Goal: Information Seeking & Learning: Learn about a topic

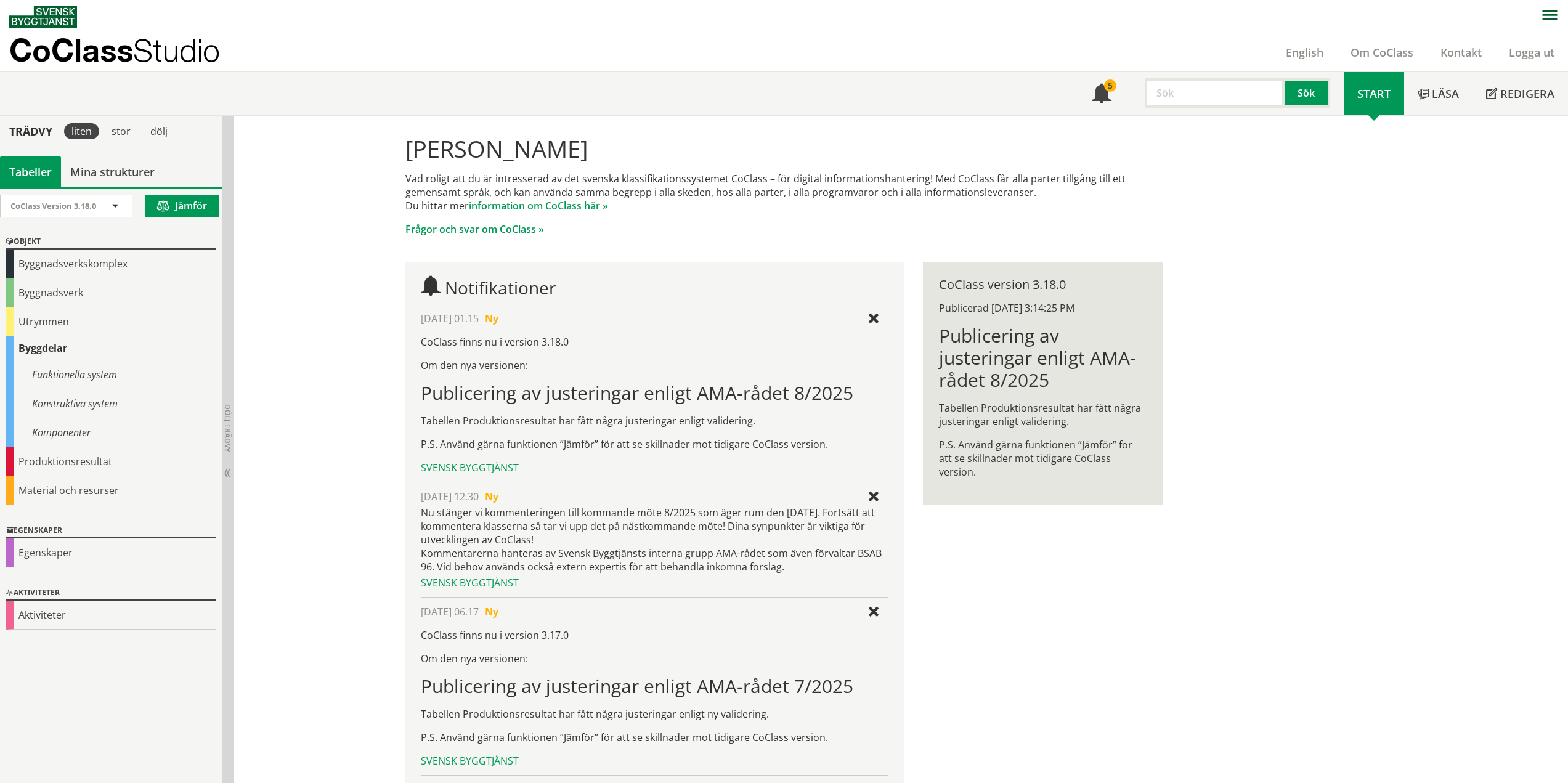
click at [46, 344] on div "Byggdelar" at bounding box center [111, 348] width 210 height 24
click at [76, 381] on div "Funktionella system" at bounding box center [111, 375] width 210 height 29
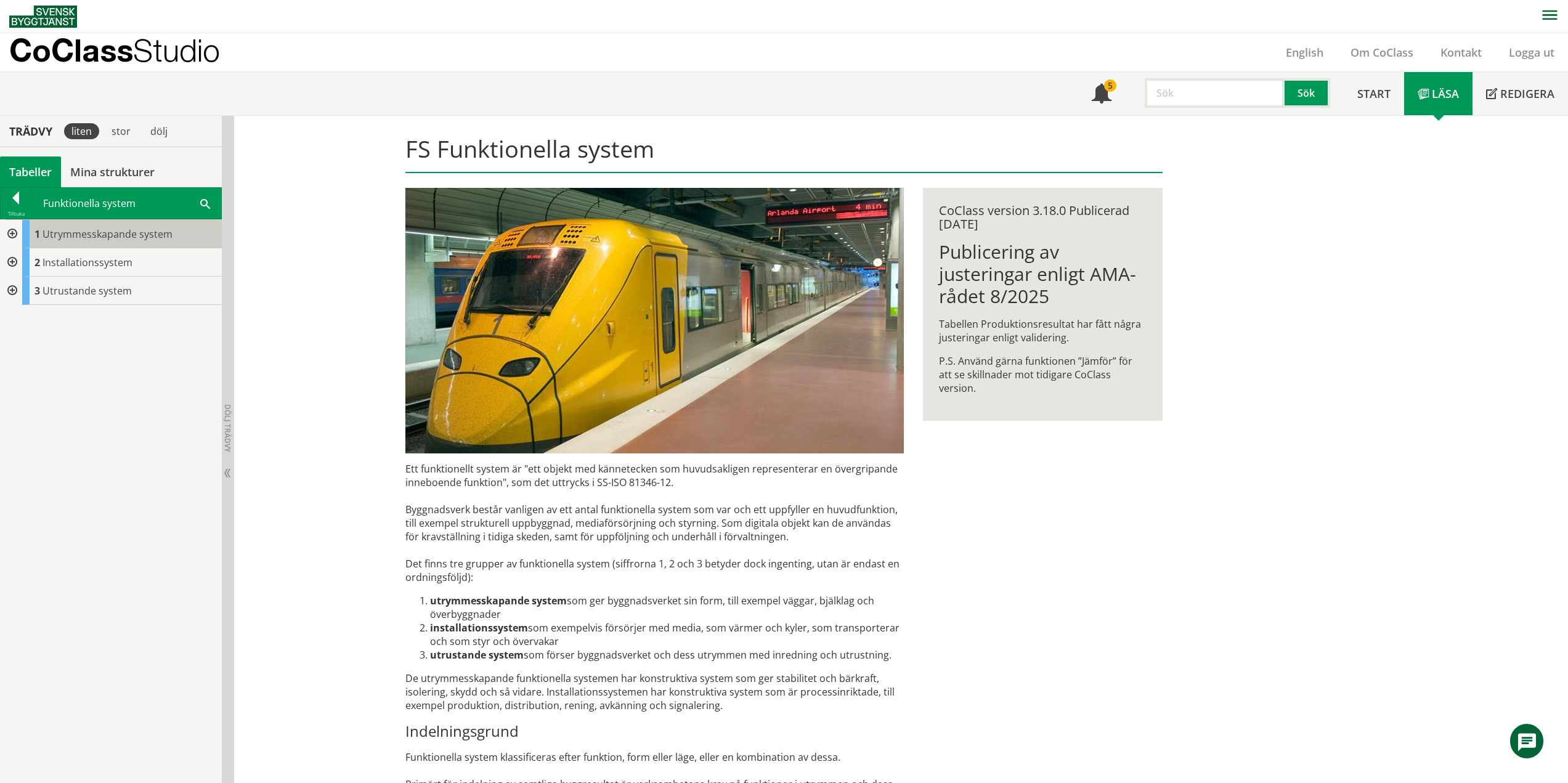
click at [63, 234] on span "Utrymmesskapande system" at bounding box center [107, 234] width 130 height 14
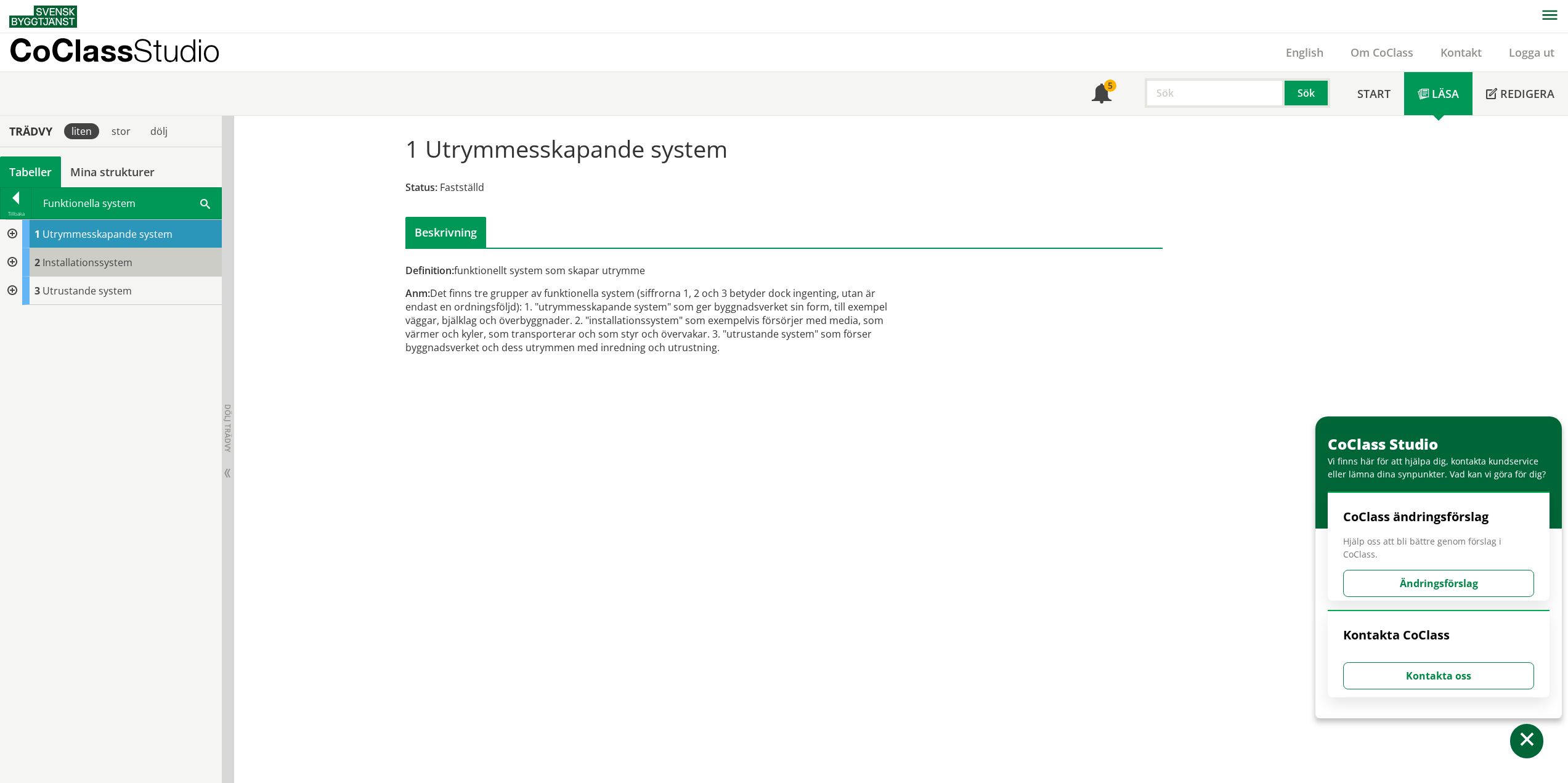
click at [64, 261] on span "Installationssystem" at bounding box center [87, 262] width 90 height 14
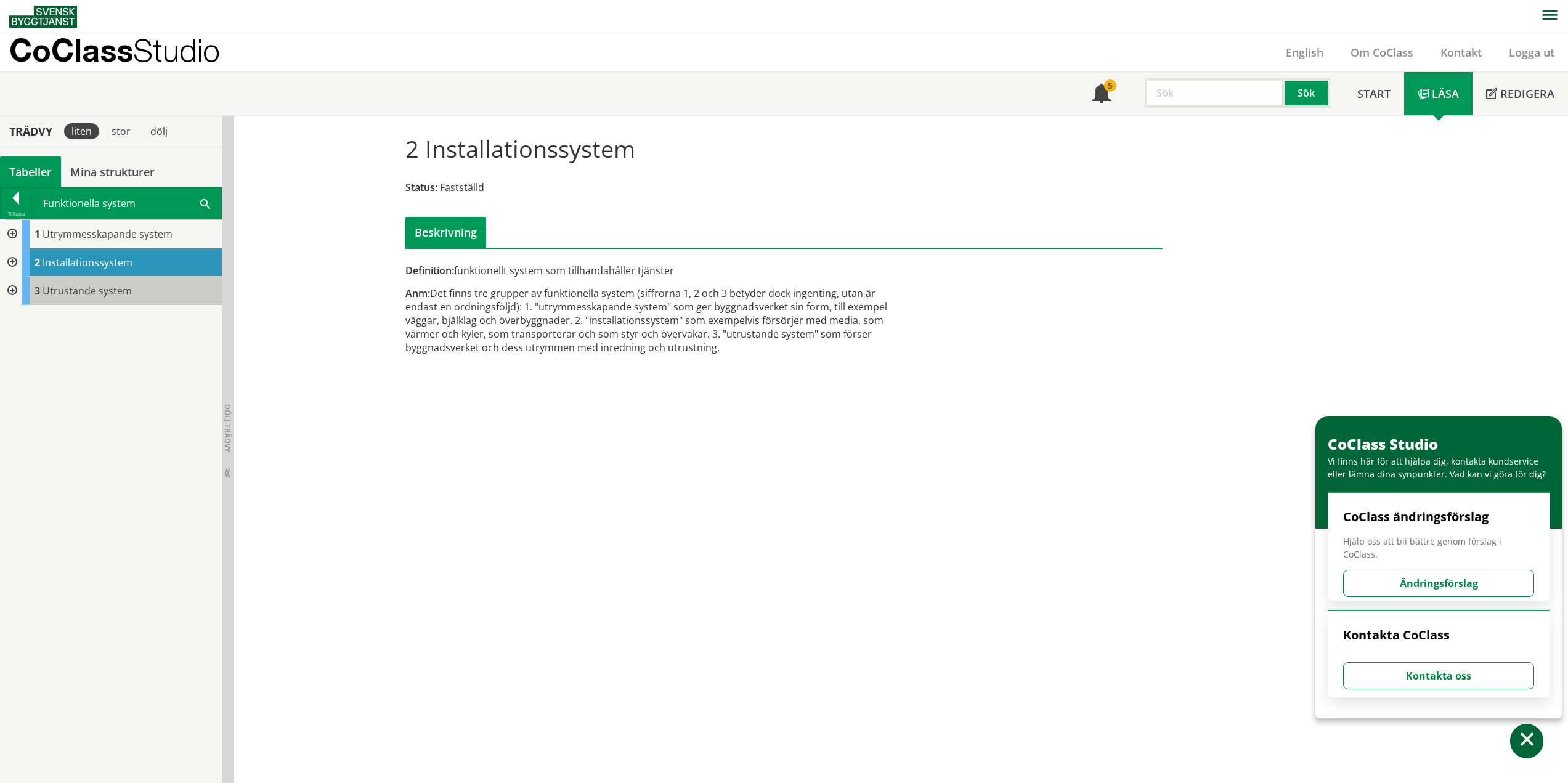
click at [70, 289] on span "Utrustande system" at bounding box center [87, 291] width 90 height 14
click at [13, 233] on div at bounding box center [11, 234] width 22 height 28
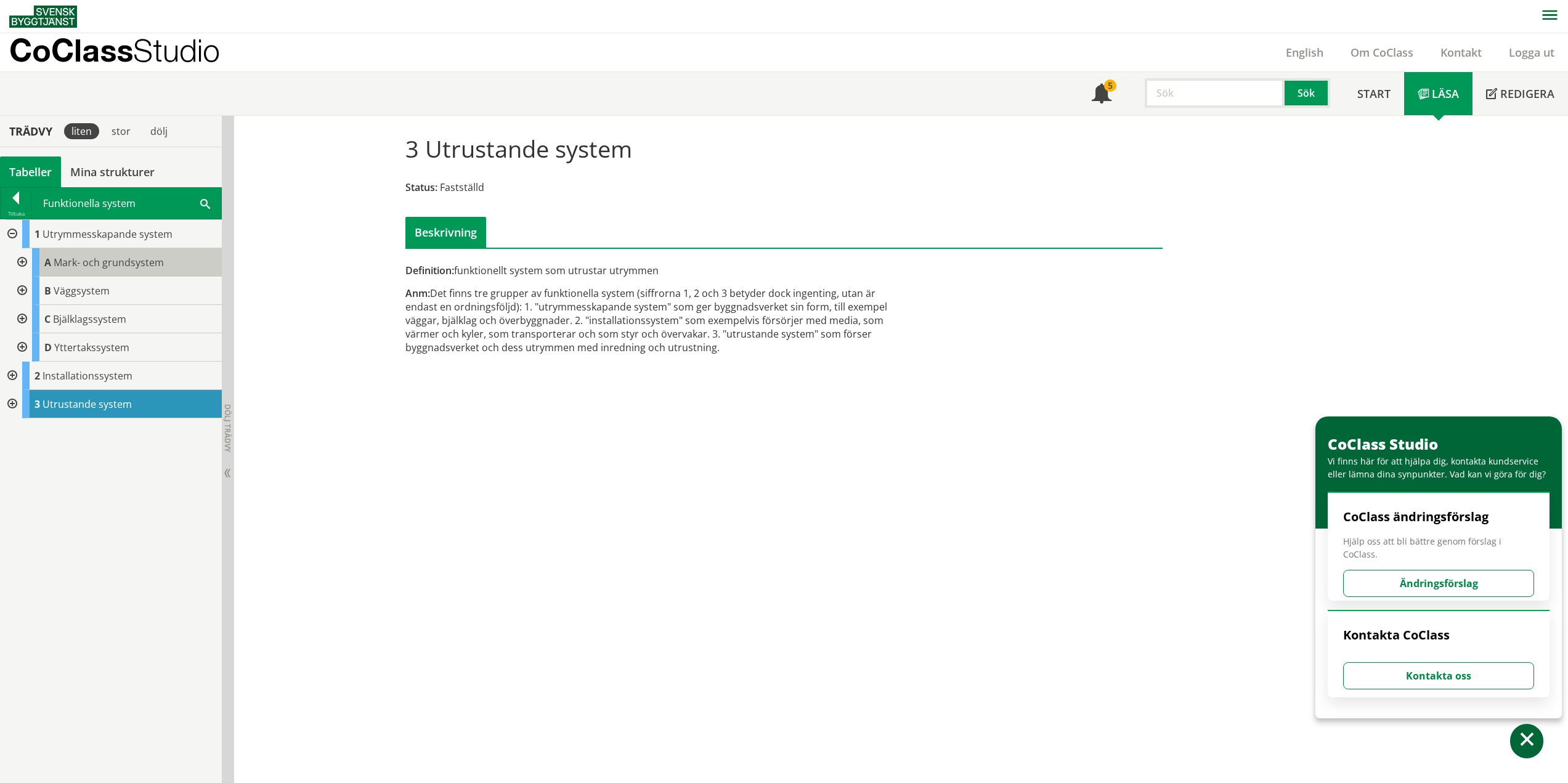
click at [69, 263] on span "Mark- och grundsystem" at bounding box center [108, 262] width 110 height 14
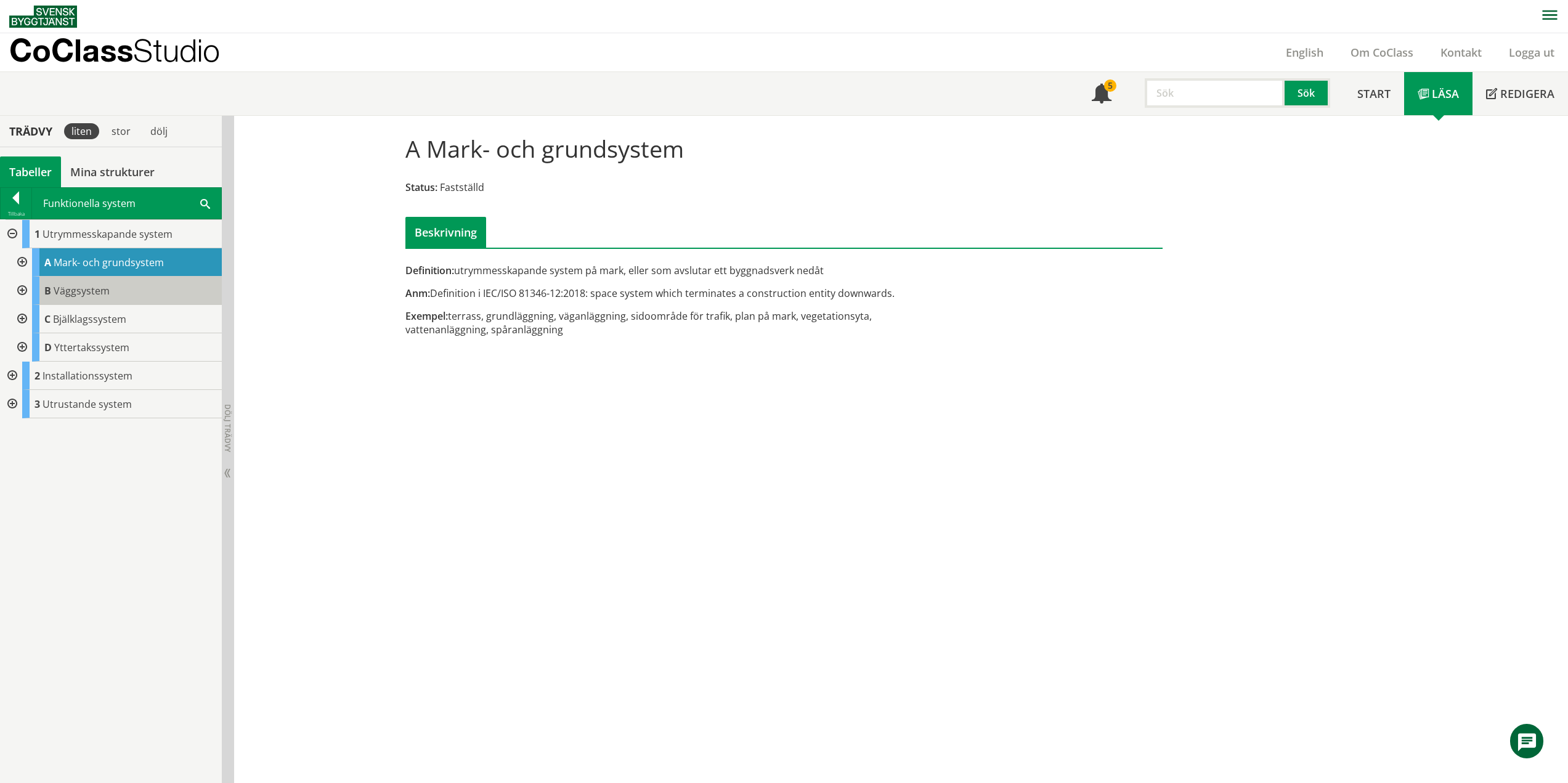
click at [92, 280] on div "B Väggsystem" at bounding box center [126, 291] width 189 height 28
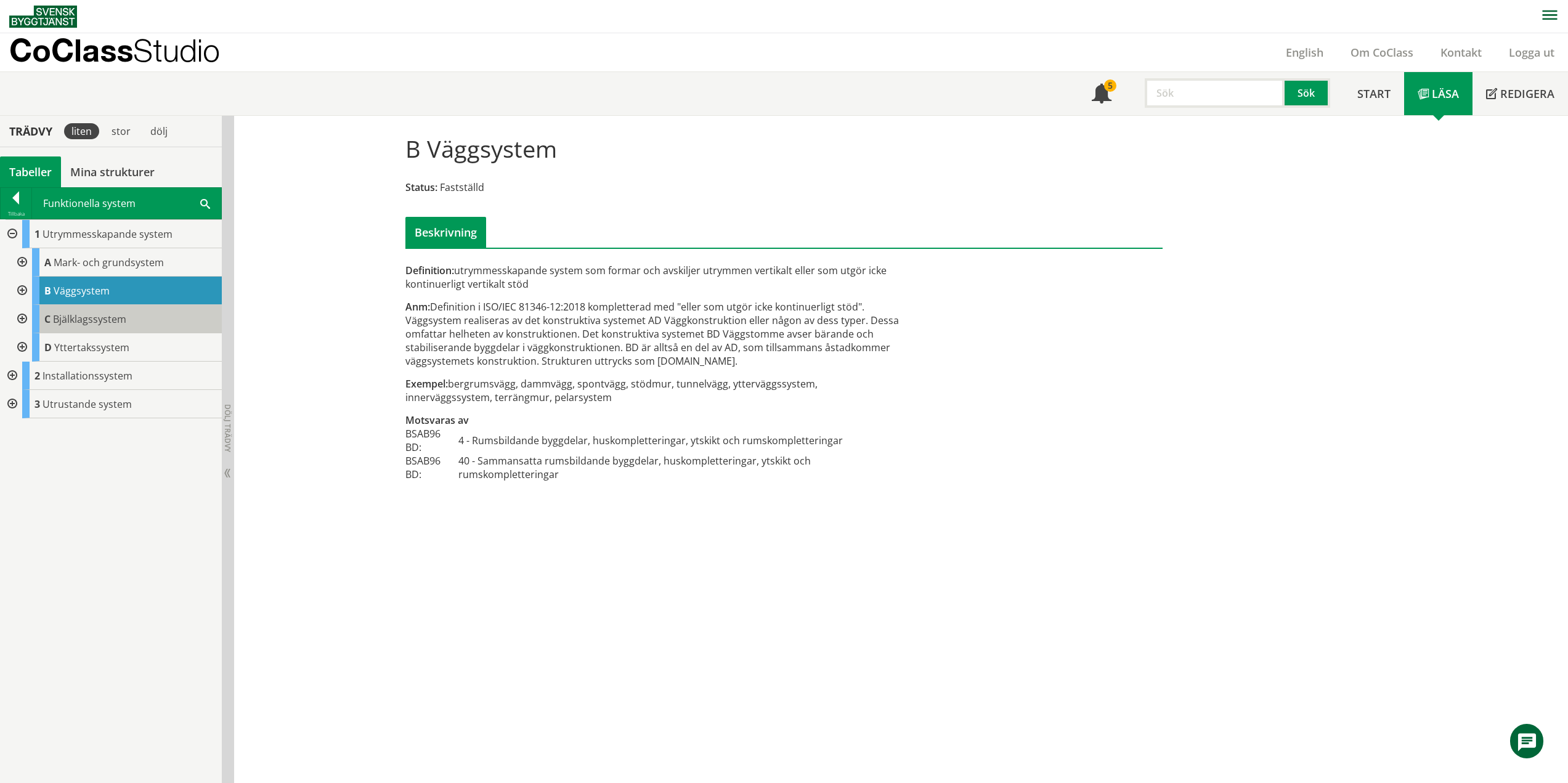
click at [101, 329] on div "C Bjälklagssystem" at bounding box center [126, 319] width 189 height 28
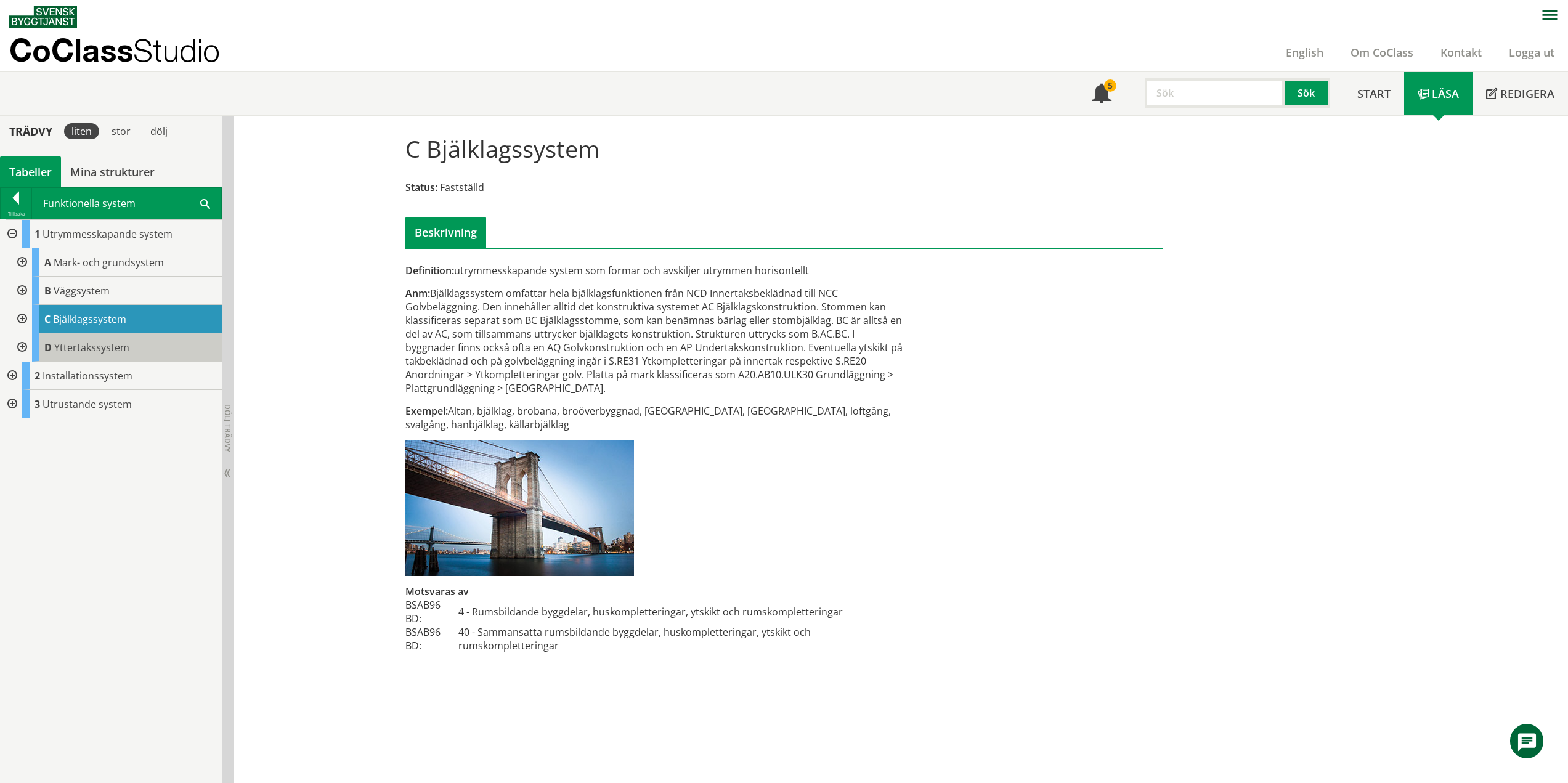
click at [103, 346] on span "Yttertakssystem" at bounding box center [92, 347] width 75 height 14
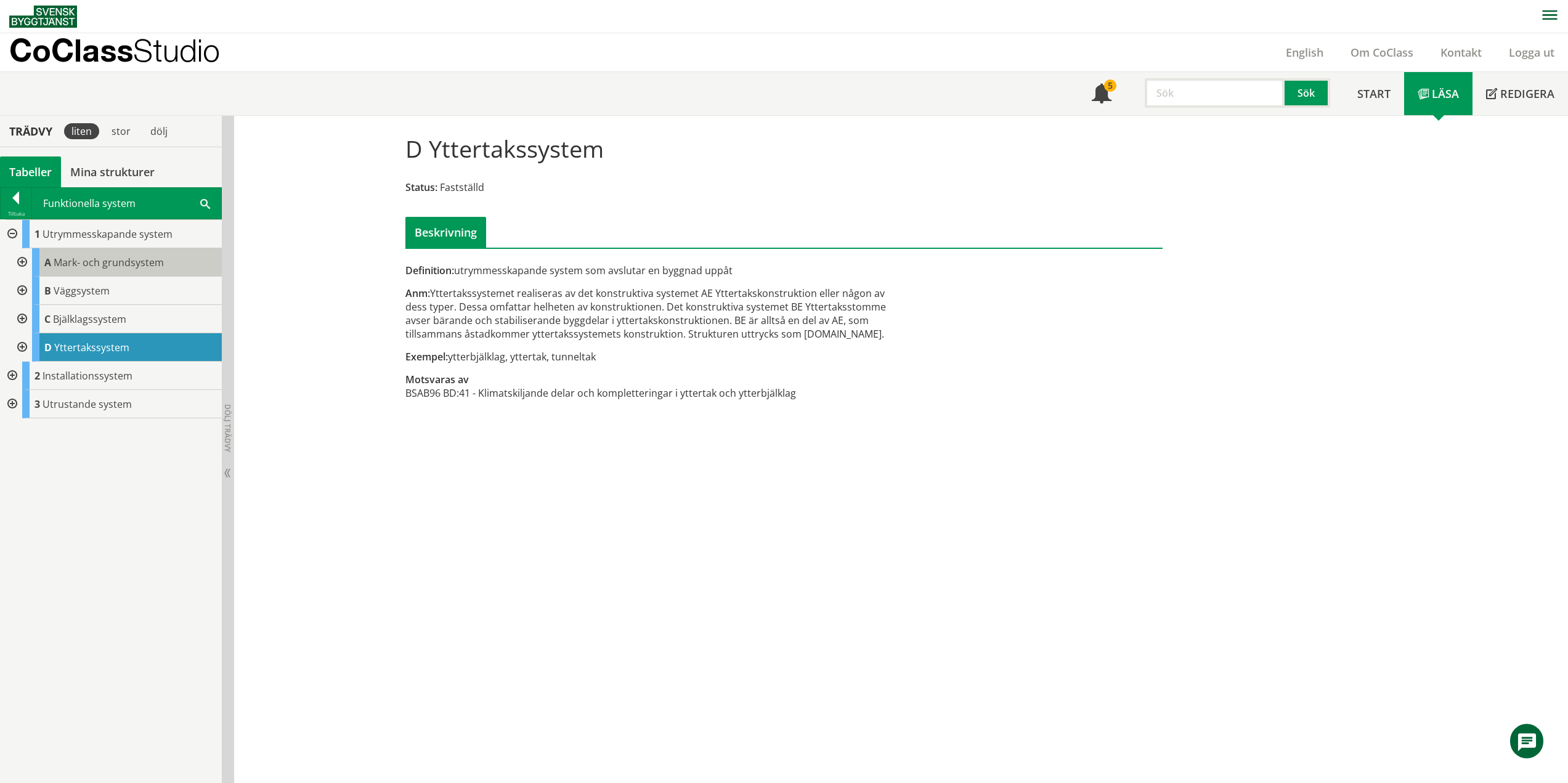
click at [97, 261] on span "Mark- och grundsystem" at bounding box center [108, 262] width 110 height 14
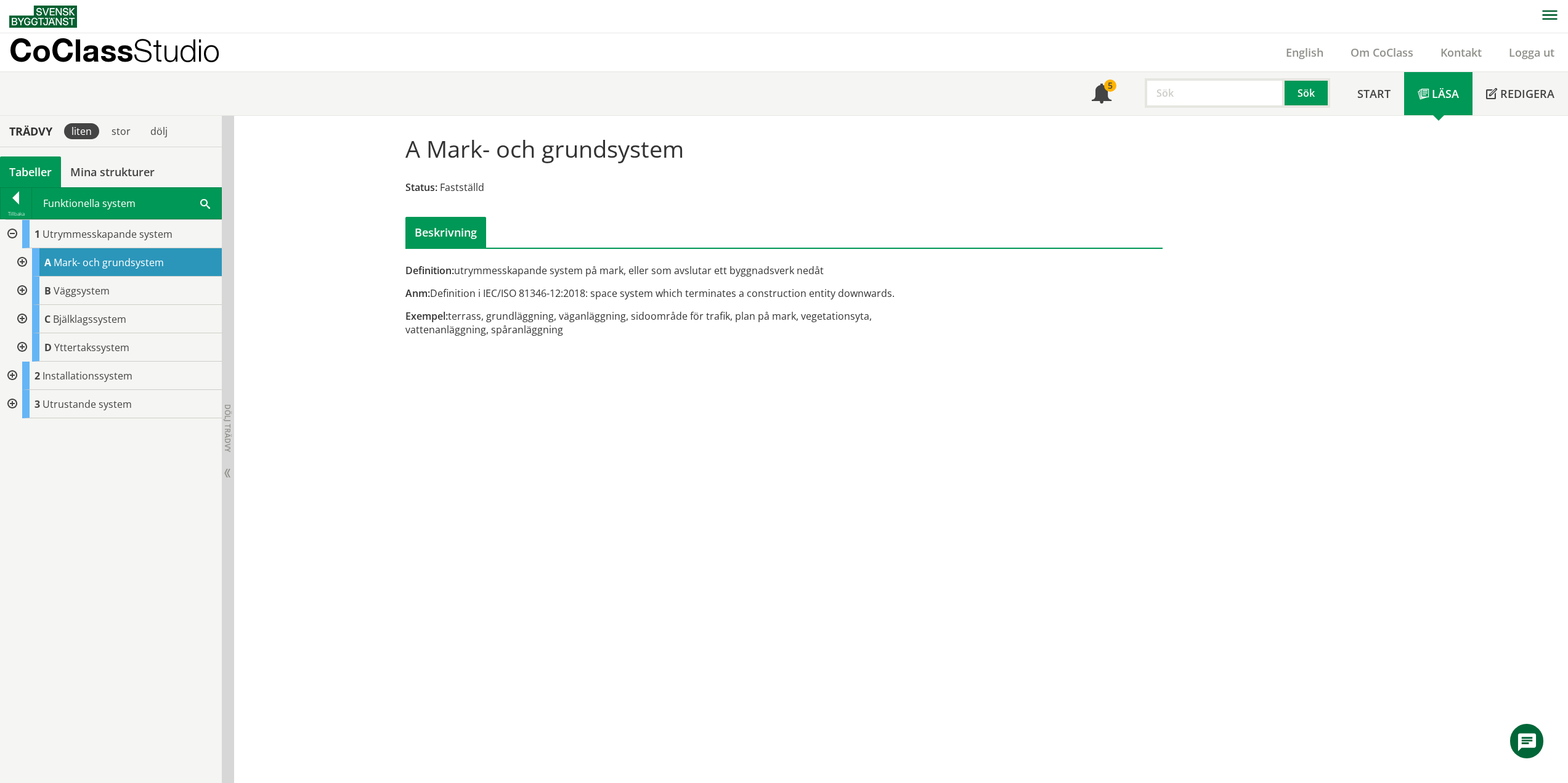
drag, startPoint x: 459, startPoint y: 300, endPoint x: 541, endPoint y: 293, distance: 82.3
click at [541, 293] on div "Anm: Definition i IEC/ISO 81346-12:2018: space system which terminates a constr…" at bounding box center [654, 293] width 498 height 14
drag, startPoint x: 541, startPoint y: 293, endPoint x: 488, endPoint y: 289, distance: 53.2
click at [489, 289] on div "Anm: Definition i IEC/ISO 81346-12:2018: space system which terminates a constr…" at bounding box center [654, 293] width 498 height 14
click at [10, 234] on div at bounding box center [11, 234] width 22 height 28
